Goal: Information Seeking & Learning: Learn about a topic

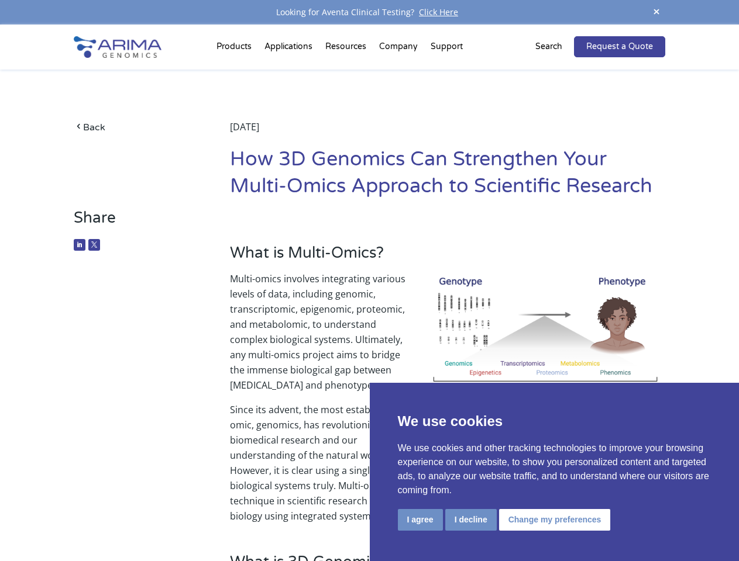
click at [369, 281] on p "Multi-omics involves integrating various levels of data, including genomic, tra…" at bounding box center [447, 336] width 435 height 131
click at [420, 520] on button "I agree" at bounding box center [420, 520] width 45 height 22
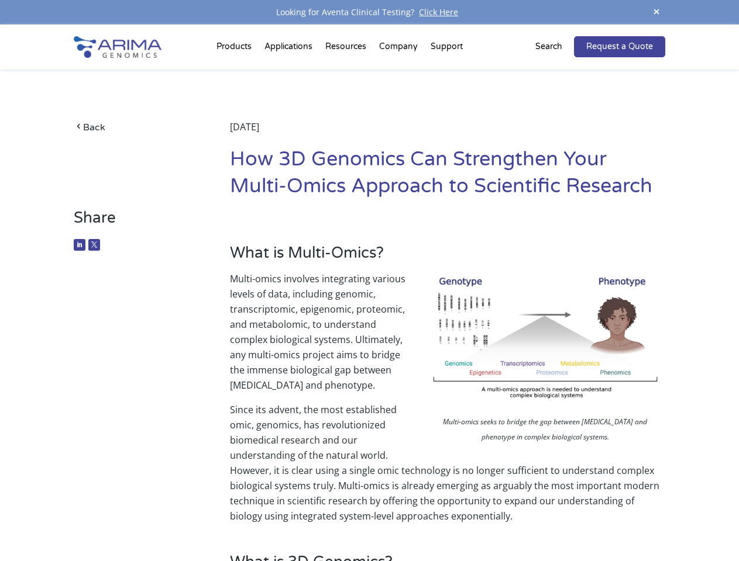
click at [470, 520] on p "Since its advent, the most established omic, genomics, has revolutionized biome…" at bounding box center [447, 463] width 435 height 122
click at [553, 520] on p "Since its advent, the most established omic, genomics, has revolutionized biome…" at bounding box center [447, 463] width 435 height 122
click at [656, 12] on span at bounding box center [656, 13] width 18 height 16
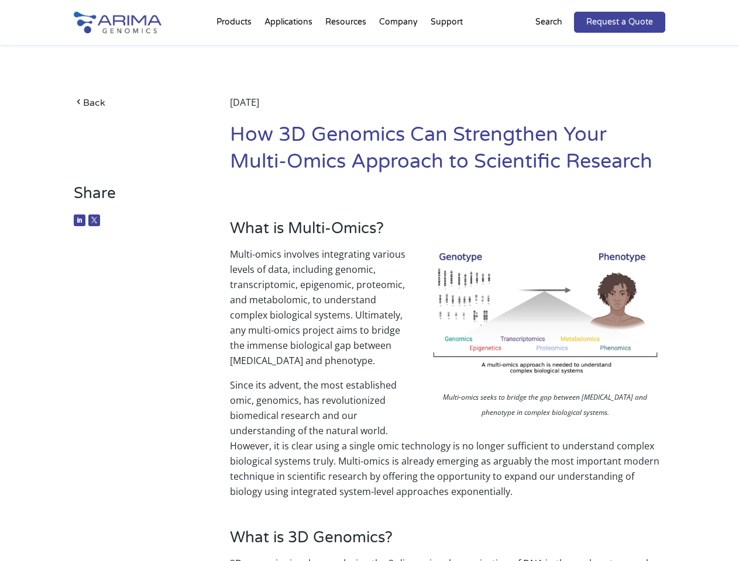
click at [369, 293] on p "Multi-omics involves integrating various levels of data, including genomic, tra…" at bounding box center [447, 312] width 435 height 131
click at [236, 49] on div "Back [DATE] How 3D Genomics Can Strengthen Your Multi-Omics Approach to Scienti…" at bounding box center [369, 114] width 591 height 139
click at [347, 49] on div "Back [DATE] How 3D Genomics Can Strengthen Your Multi-Omics Approach to Scienti…" at bounding box center [369, 114] width 591 height 139
click at [399, 49] on div "Back [DATE] How 3D Genomics Can Strengthen Your Multi-Omics Approach to Scienti…" at bounding box center [369, 114] width 591 height 139
click at [446, 49] on div "Back [DATE] How 3D Genomics Can Strengthen Your Multi-Omics Approach to Scienti…" at bounding box center [369, 114] width 591 height 139
